Goal: Task Accomplishment & Management: Manage account settings

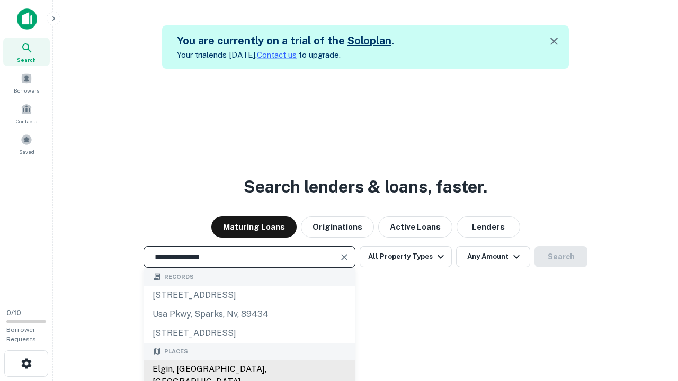
click at [249, 370] on div "Elgin, [GEOGRAPHIC_DATA], [GEOGRAPHIC_DATA]" at bounding box center [249, 376] width 211 height 32
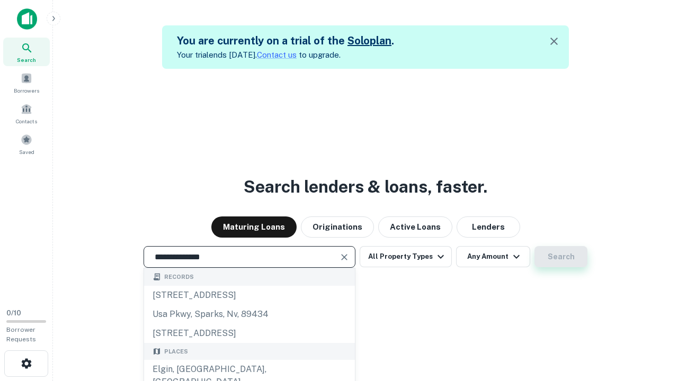
type input "**********"
click at [561, 257] on button "Search" at bounding box center [560, 256] width 53 height 21
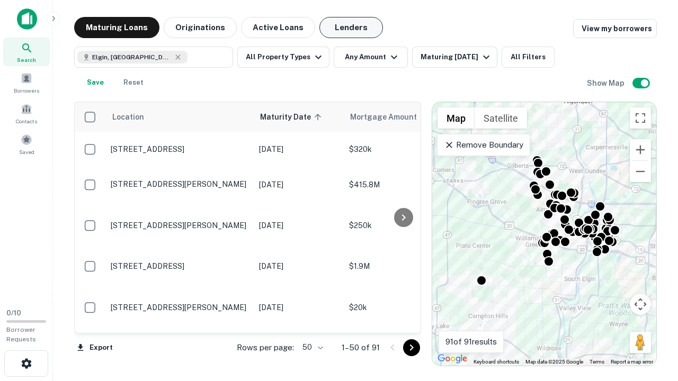
click at [351, 28] on button "Lenders" at bounding box center [351, 27] width 64 height 21
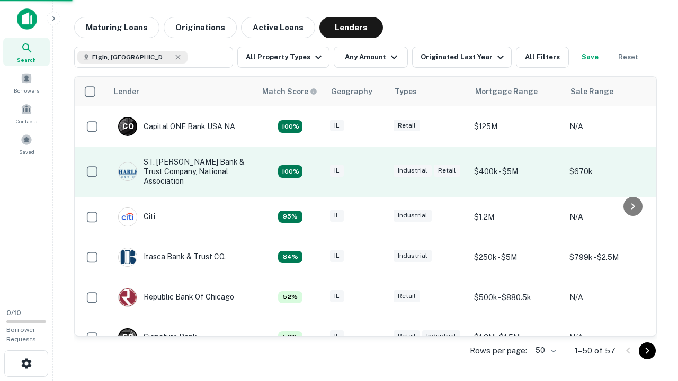
click at [376, 172] on div "IL" at bounding box center [356, 172] width 53 height 14
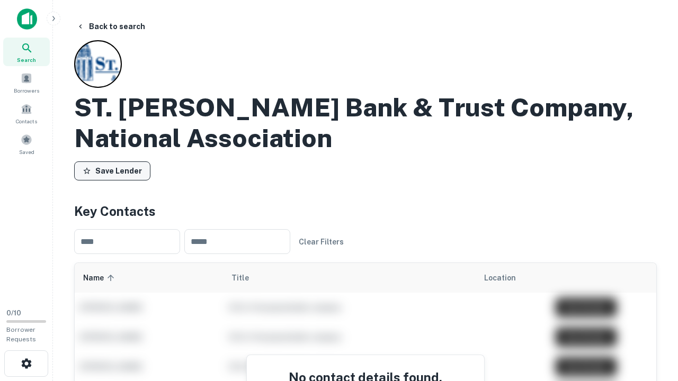
click at [112, 171] on button "Save Lender" at bounding box center [112, 171] width 76 height 19
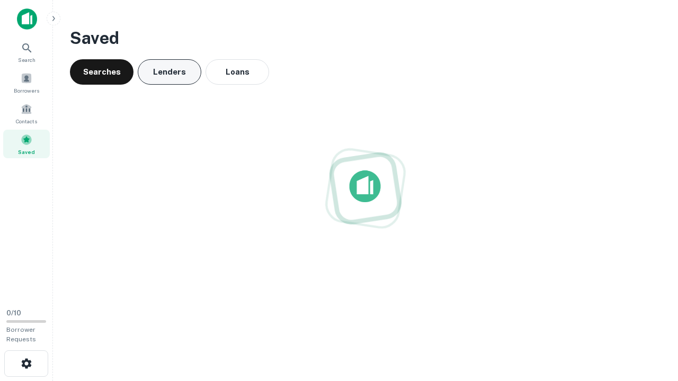
click at [169, 72] on button "Lenders" at bounding box center [170, 71] width 64 height 25
